Goal: Task Accomplishment & Management: Complete application form

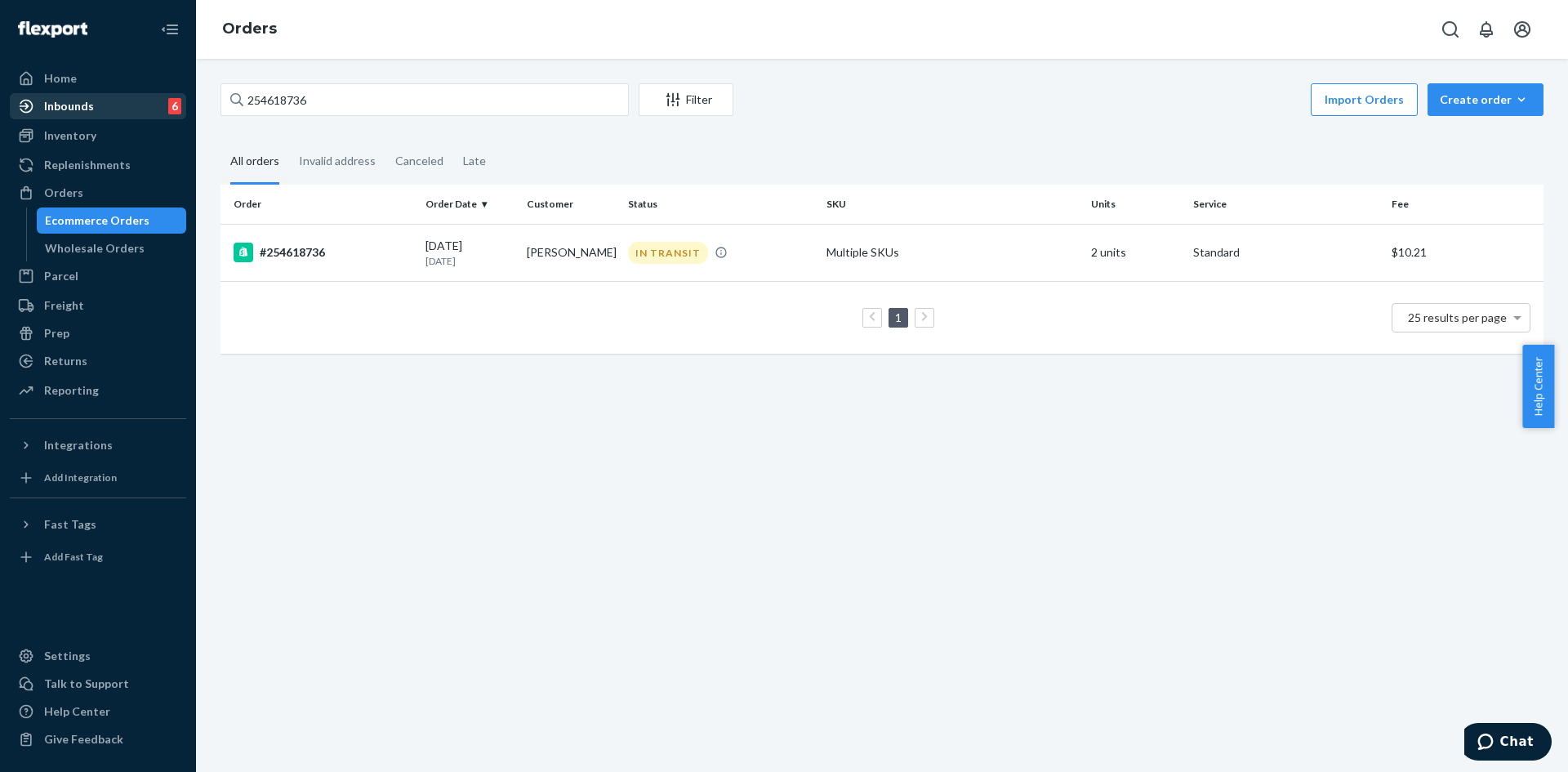
click at [71, 103] on div "Inbounds" at bounding box center [69, 106] width 49 height 17
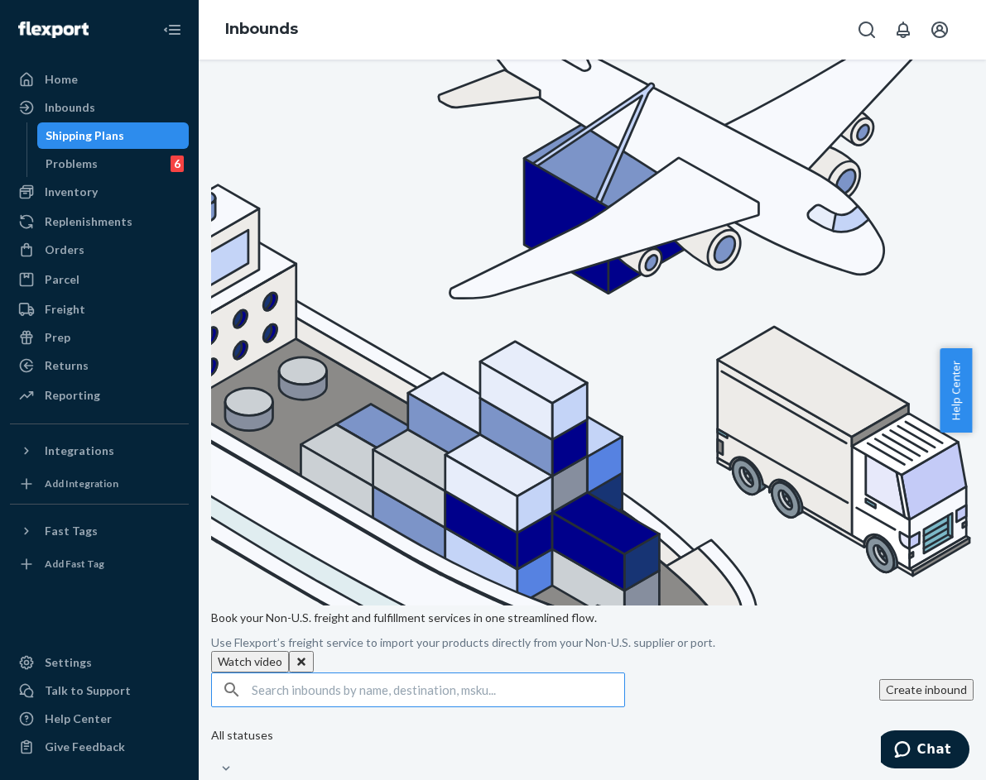
click at [879, 679] on button "Create inbound" at bounding box center [926, 690] width 94 height 22
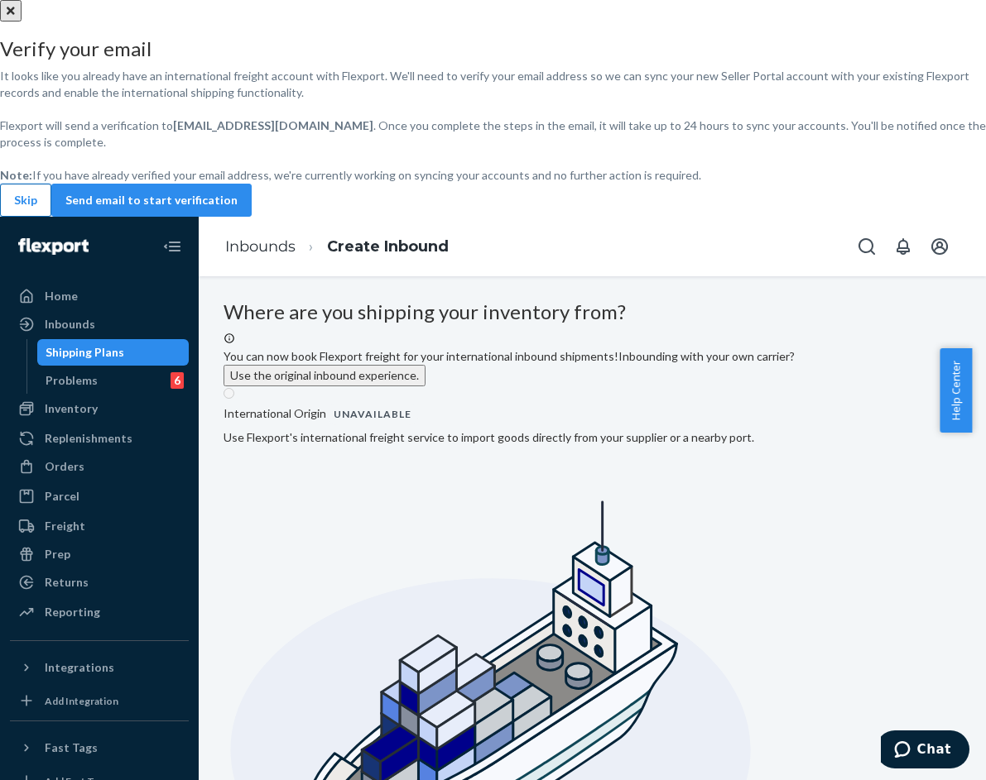
click at [51, 217] on button "Skip" at bounding box center [25, 200] width 51 height 33
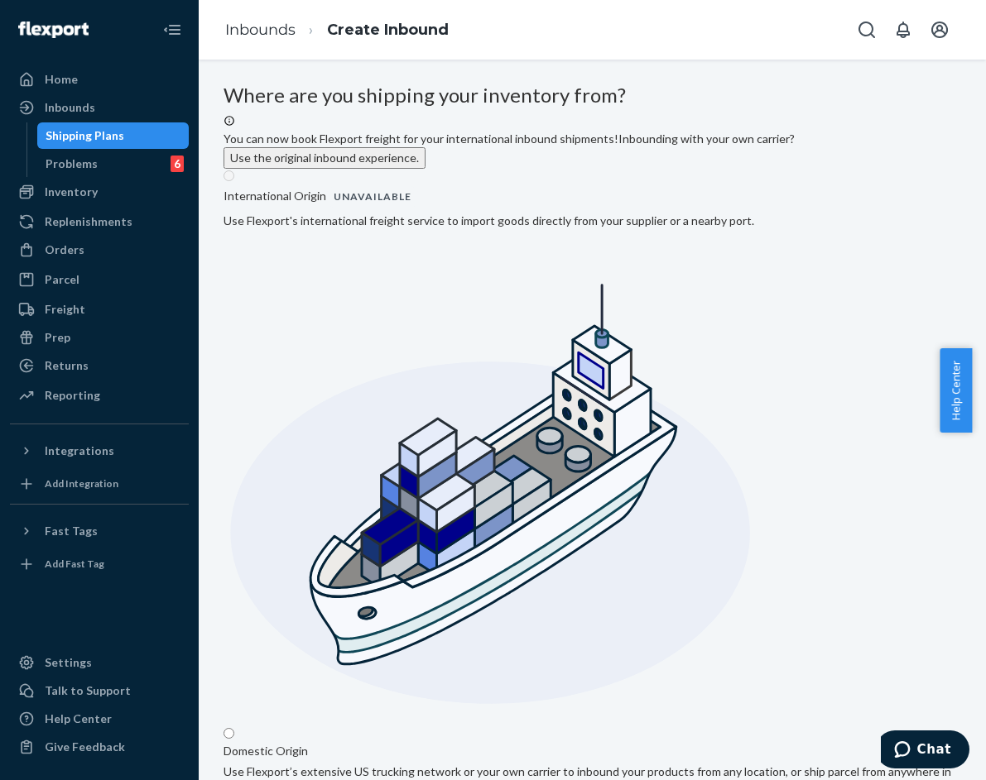
click at [234, 728] on input "Domestic Origin Use Flexport’s extensive US trucking network or your own carrie…" at bounding box center [228, 733] width 11 height 11
radio input "true"
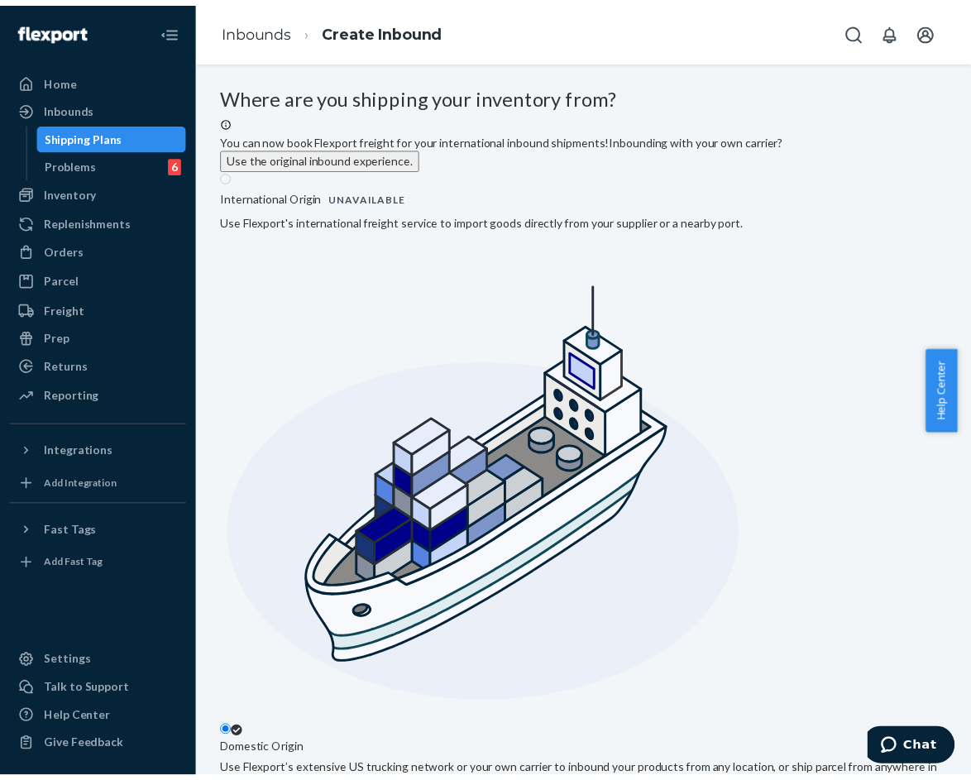
scroll to position [0, 45]
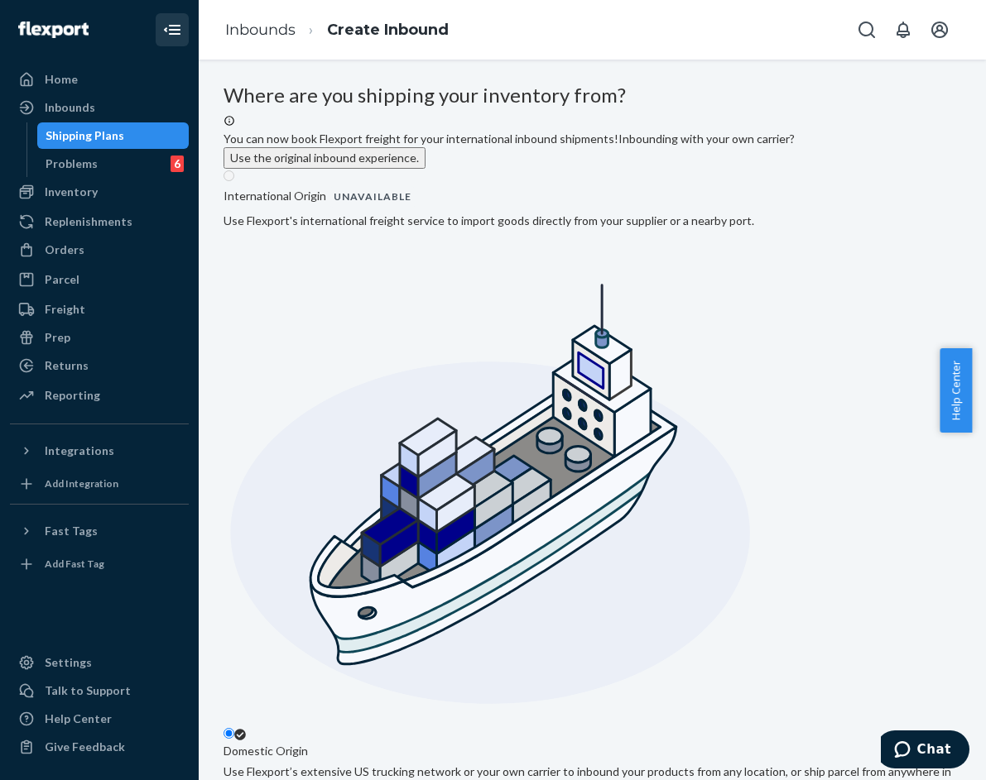
click at [164, 27] on icon "Close Navigation" at bounding box center [172, 30] width 20 height 20
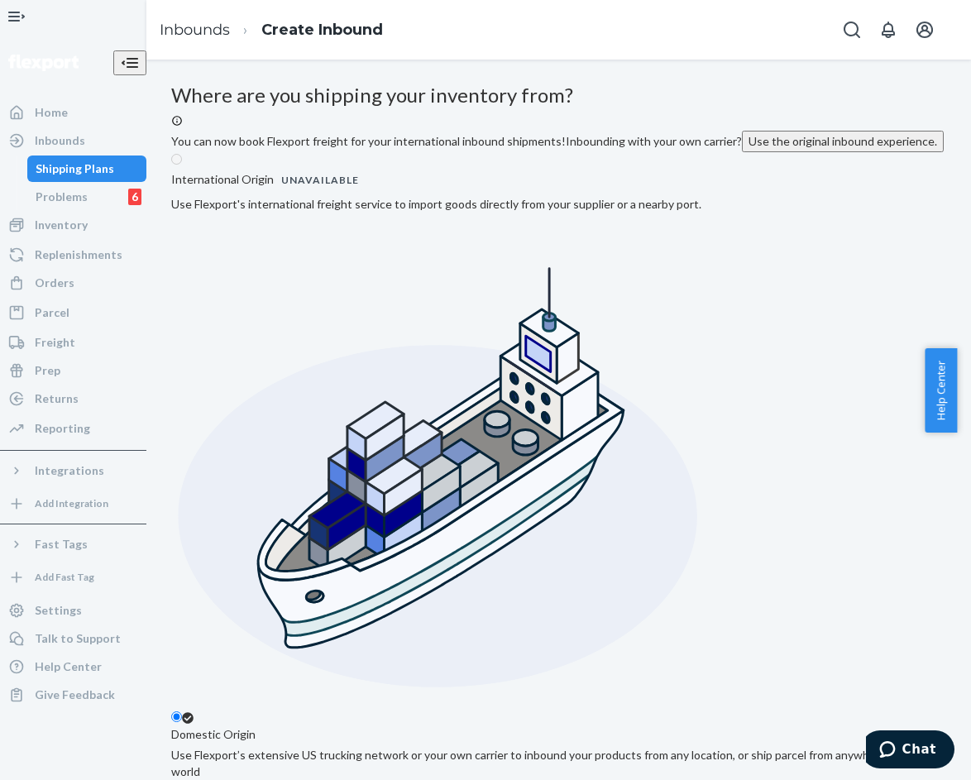
scroll to position [227, 0]
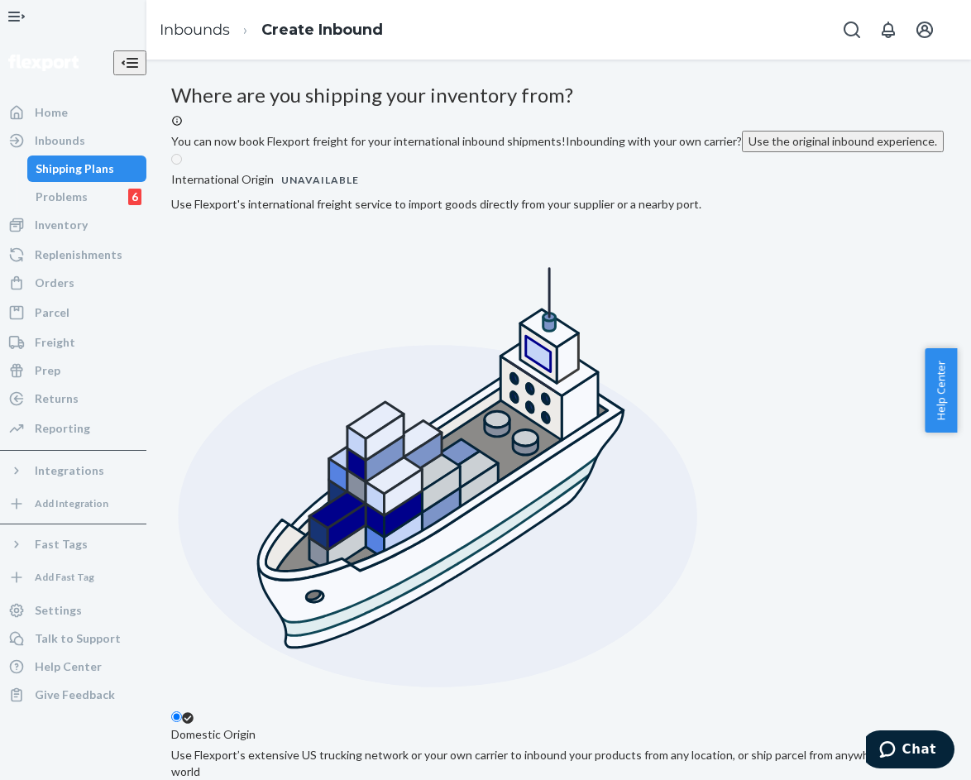
type input "ab cd"
type input "[STREET_ADDRESS][PERSON_NAME]"
type input "[GEOGRAPHIC_DATA]"
type input "CA"
type input "94105"
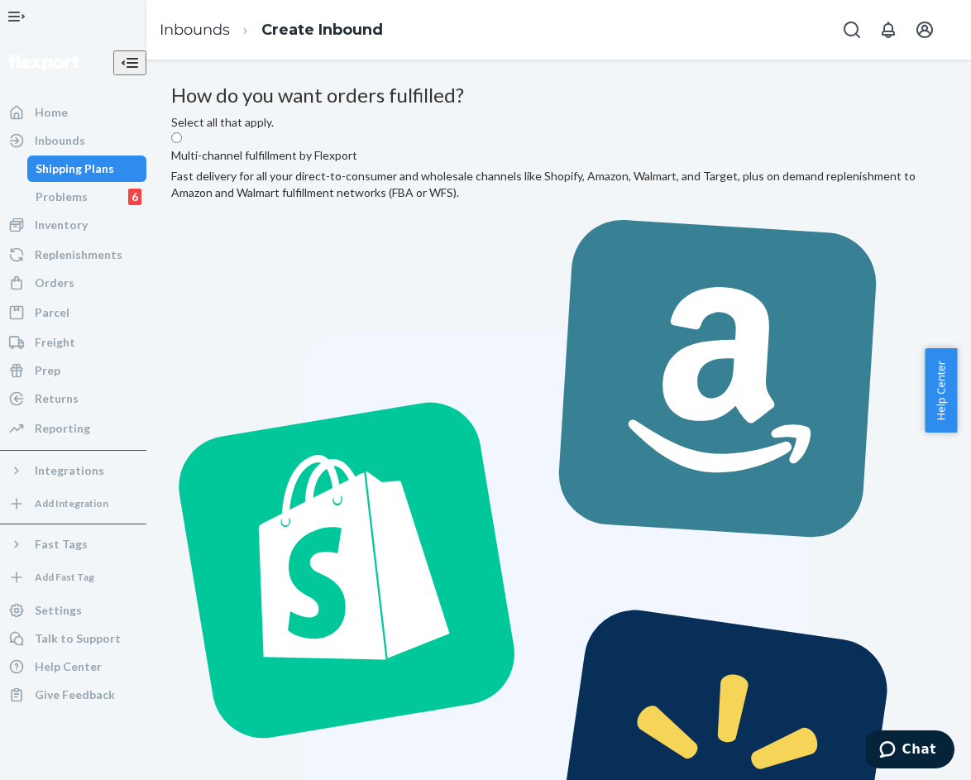
click at [311, 290] on label "Multi-channel fulfillment by Flexport Fast delivery for all your direct-to-cons…" at bounding box center [559, 556] width 776 height 851
click at [182, 143] on input "Multi-channel fulfillment by Flexport Fast delivery for all your direct-to-cons…" at bounding box center [176, 137] width 11 height 11
radio input "true"
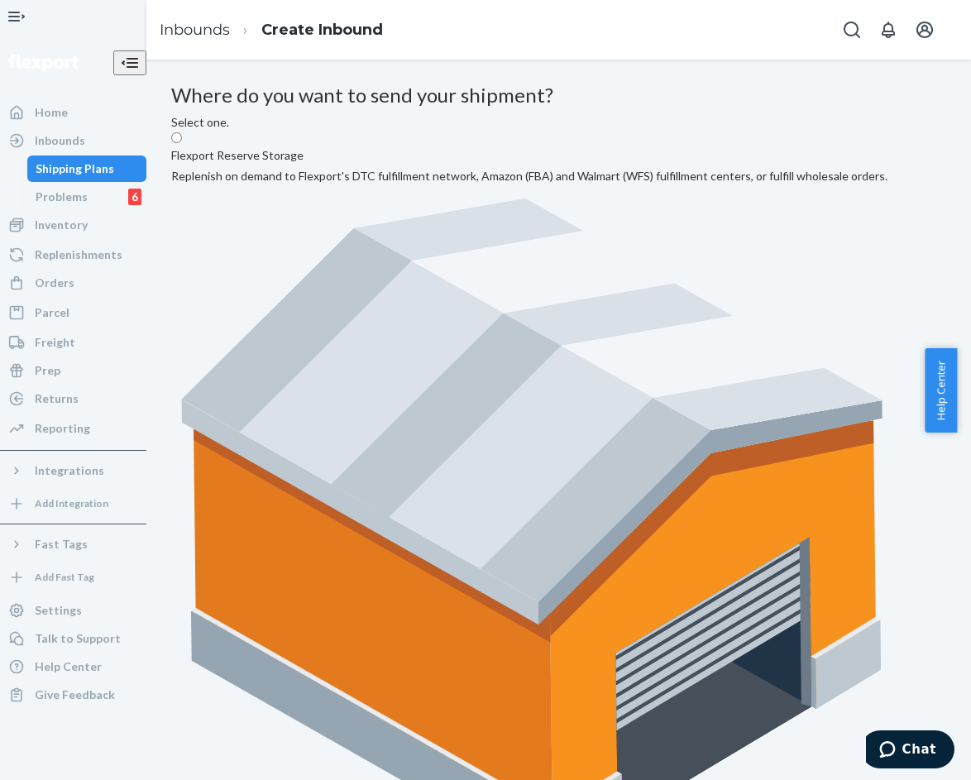
radio input "true"
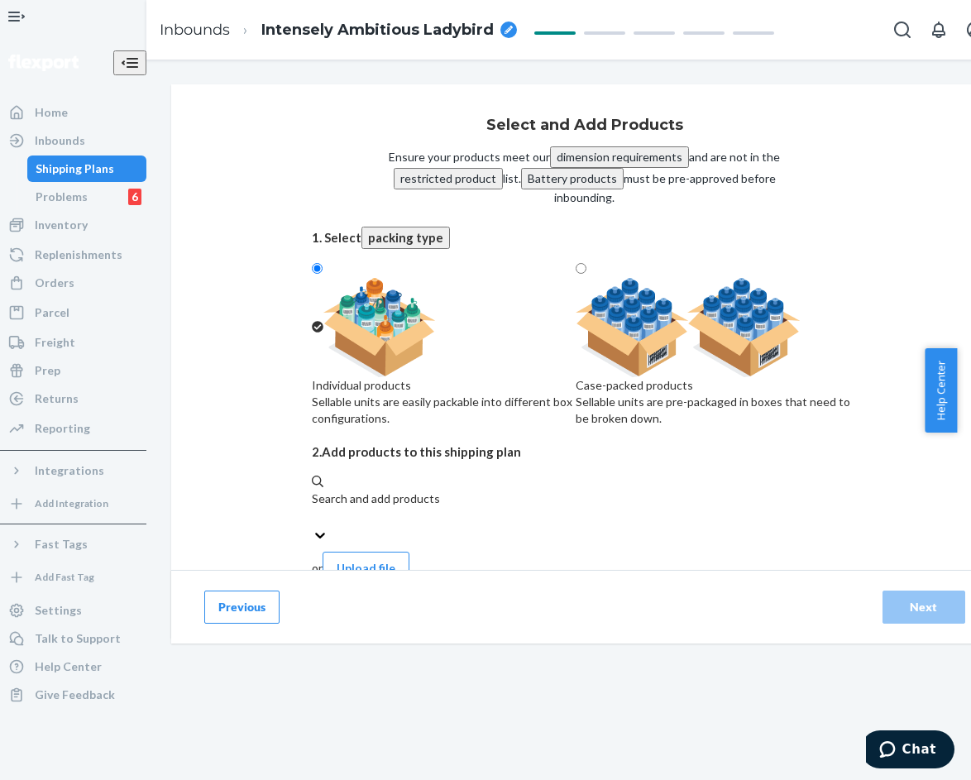
click at [650, 317] on img at bounding box center [688, 327] width 225 height 99
click at [587, 274] on input "Case-packed products Sellable units are pre-packaged in boxes that need to be b…" at bounding box center [581, 268] width 11 height 11
radio input "true"
radio input "false"
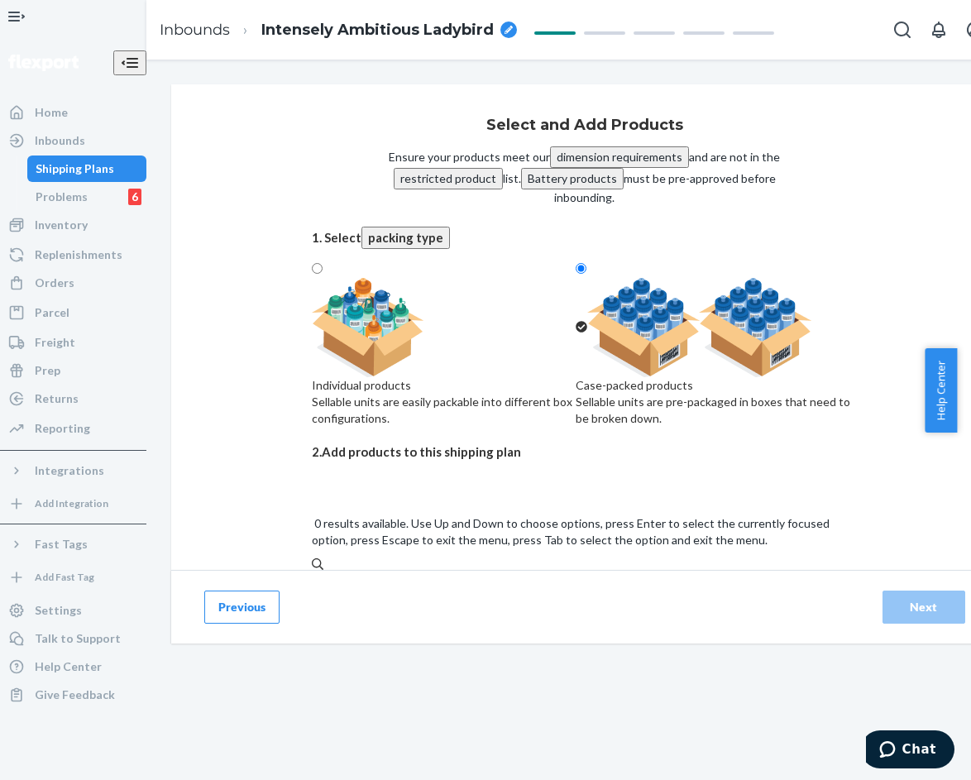
click at [515, 573] on div "Search and add products" at bounding box center [585, 591] width 546 height 36
click at [314, 592] on input "0 results available. Use Up and Down to choose options, press Enter to select t…" at bounding box center [313, 600] width 2 height 17
paste input "Affirmation Sweatpants Alpine"
type input "Affirmation Sweatpants Alpine XS"
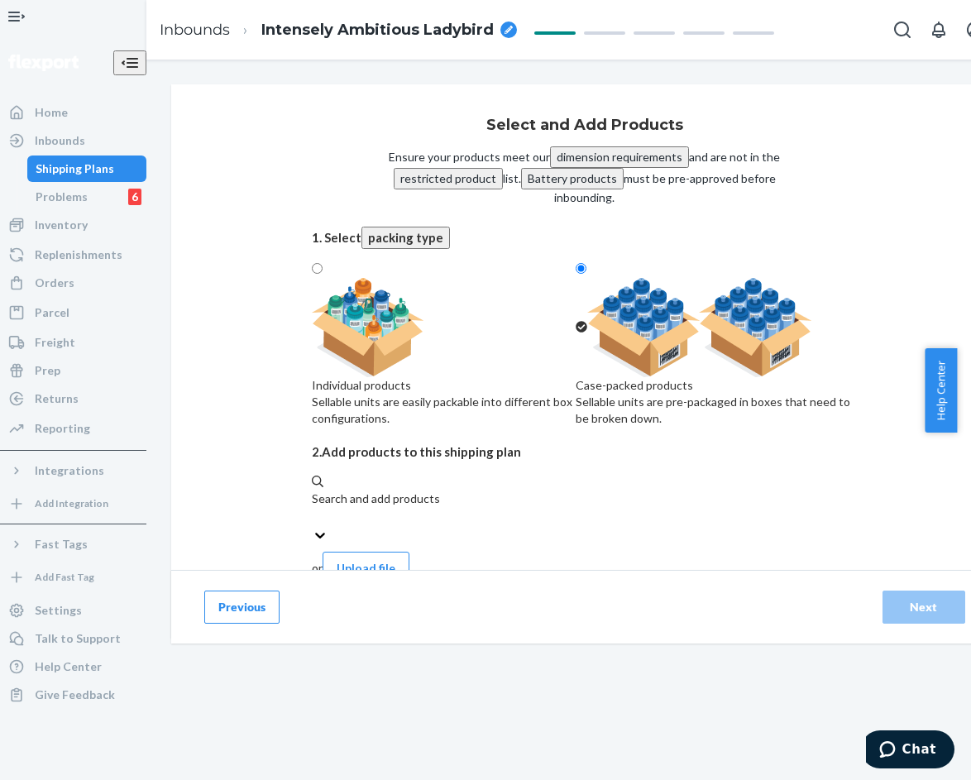
click at [312, 500] on div "Search and add products" at bounding box center [585, 499] width 546 height 17
click at [312, 509] on input "Search and add products" at bounding box center [313, 517] width 2 height 17
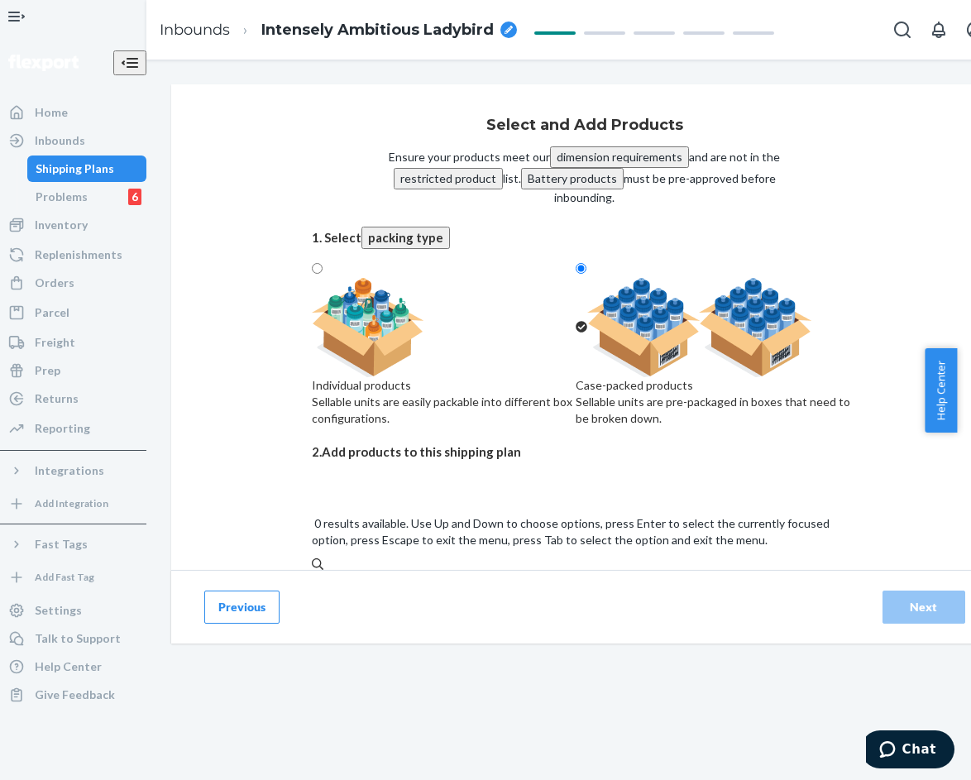
paste input "Affirmation Sweatpants Alpine"
type input "Affirmation Sweatpants Alpine"
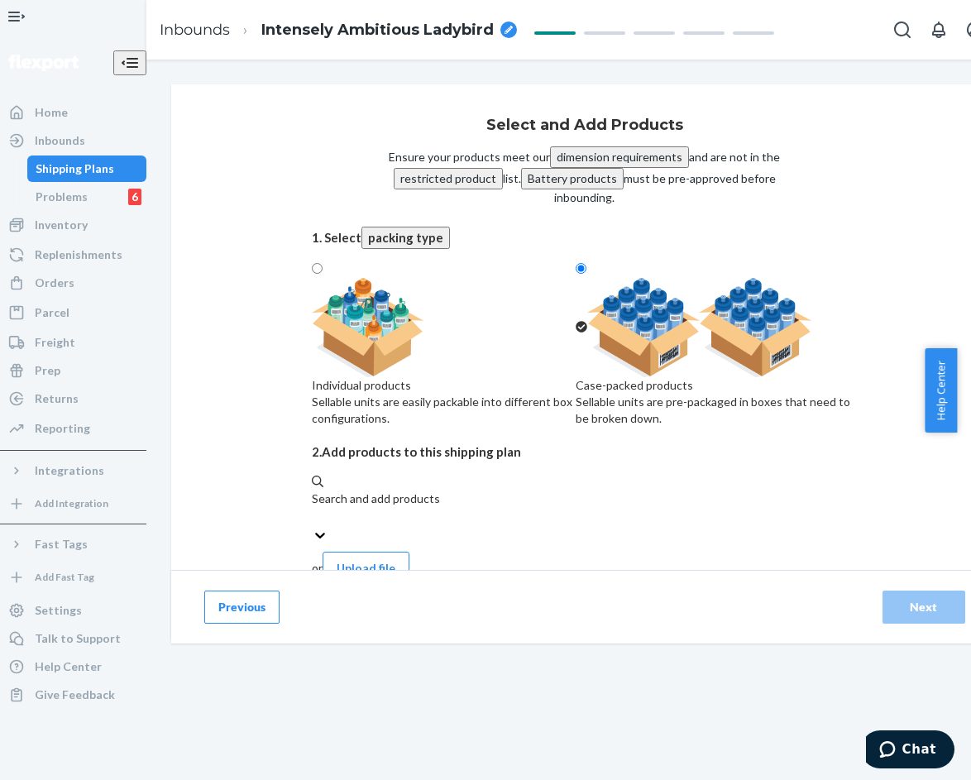
drag, startPoint x: 161, startPoint y: 151, endPoint x: 177, endPoint y: 168, distance: 22.8
click at [171, 151] on div "Select and Add Products Ensure your products meet our dimension requirements an…" at bounding box center [584, 361] width 827 height 554
click at [350, 505] on div "Search and add products" at bounding box center [585, 499] width 546 height 17
click at [314, 509] on input "Search and add products" at bounding box center [313, 517] width 2 height 17
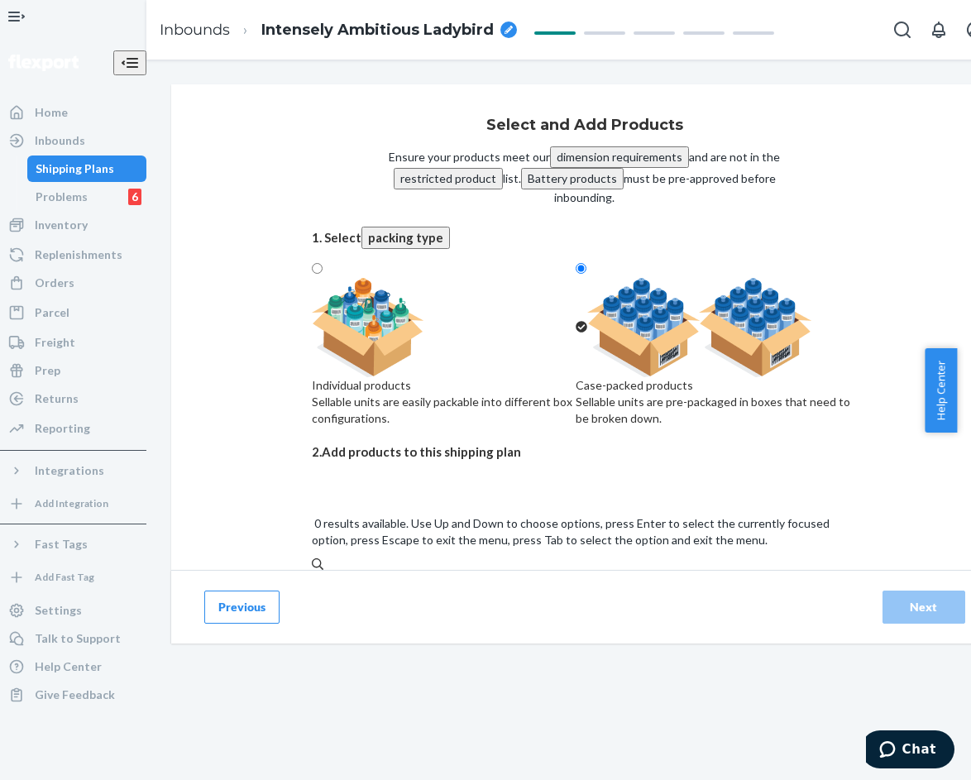
paste input "Affirmation Sweatpants Alpine"
type input "Affirmation Sweatpants Alpine"
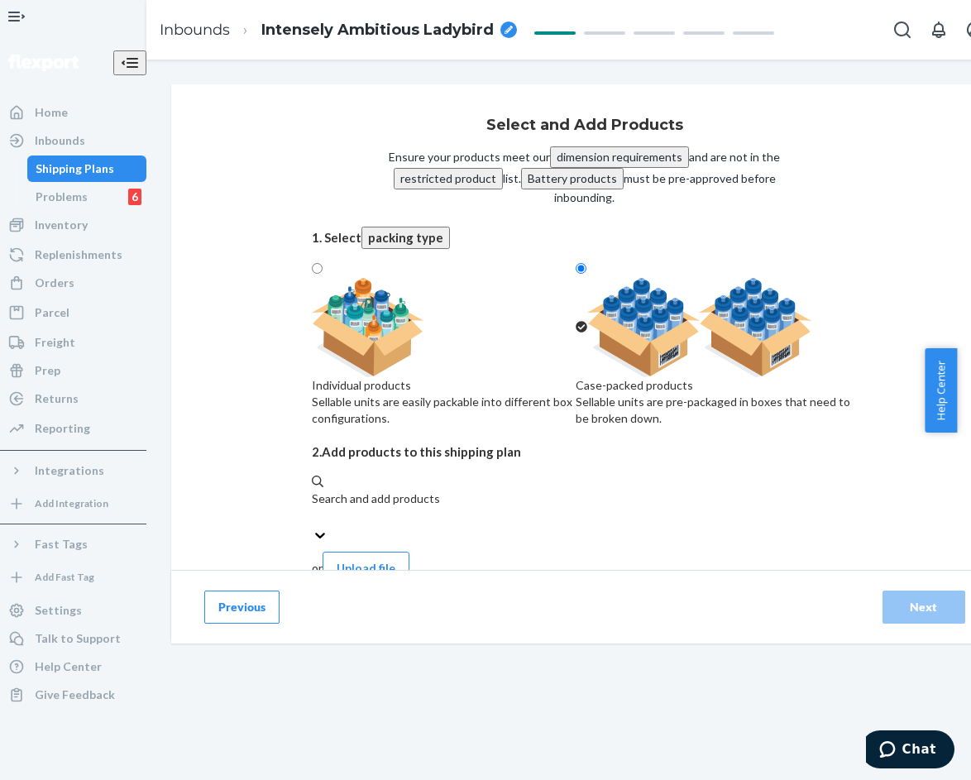
drag, startPoint x: 116, startPoint y: 443, endPoint x: 451, endPoint y: 545, distance: 350.5
click at [171, 443] on div "Select and Add Products Ensure your products meet our dimension requirements an…" at bounding box center [584, 361] width 827 height 554
click at [436, 506] on div "Search and add products" at bounding box center [585, 509] width 546 height 36
click at [314, 509] on input "Search and add products" at bounding box center [313, 517] width 2 height 17
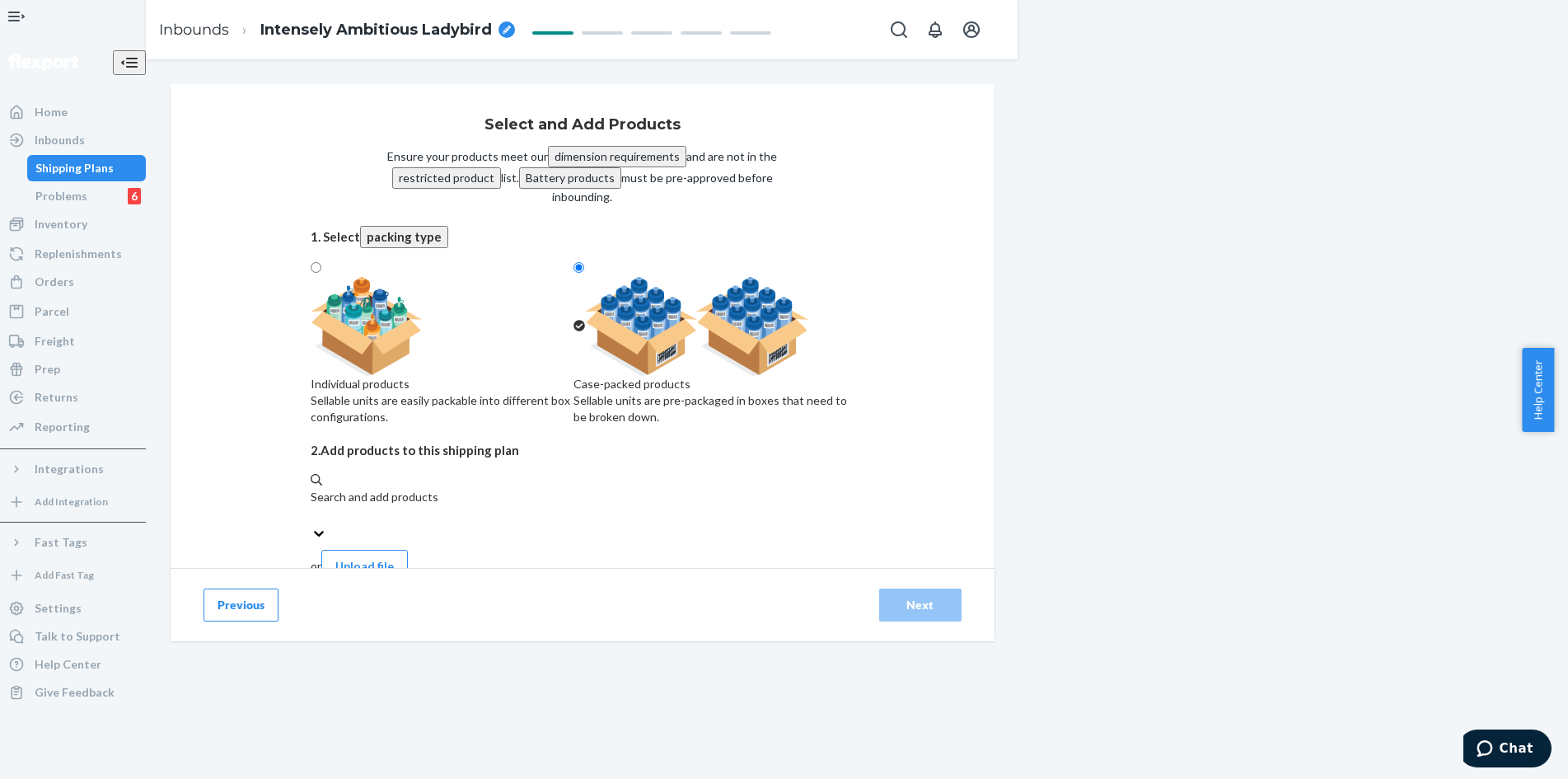
click at [231, 440] on div "Select and Add Products Ensure your products meet our dimension requirements an…" at bounding box center [581, 372] width 847 height 577
click at [180, 208] on div "Select and Add Products Ensure your products meet our dimension requirements an…" at bounding box center [581, 372] width 847 height 577
